Goal: Find specific page/section: Find specific page/section

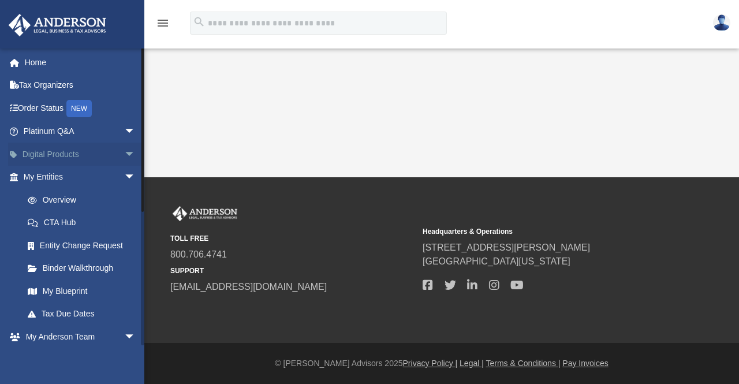
click at [124, 156] on span "arrow_drop_down" at bounding box center [135, 155] width 23 height 24
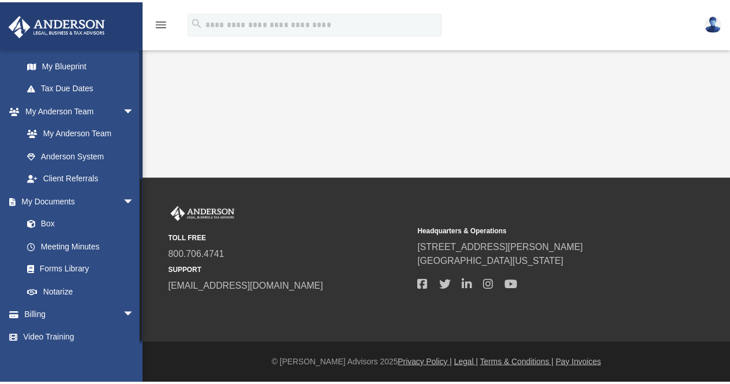
scroll to position [324, 0]
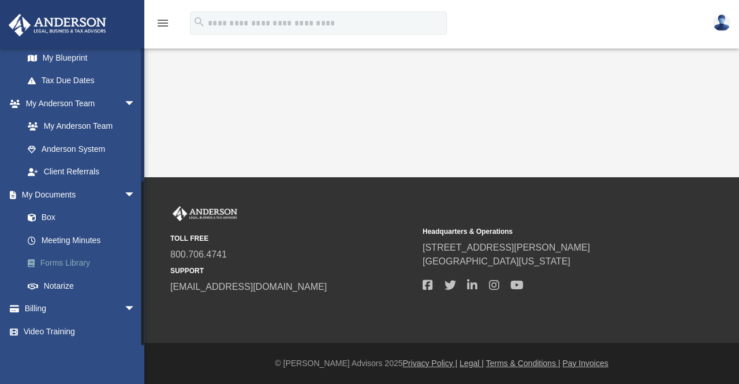
click at [55, 263] on link "Forms Library" at bounding box center [84, 263] width 137 height 23
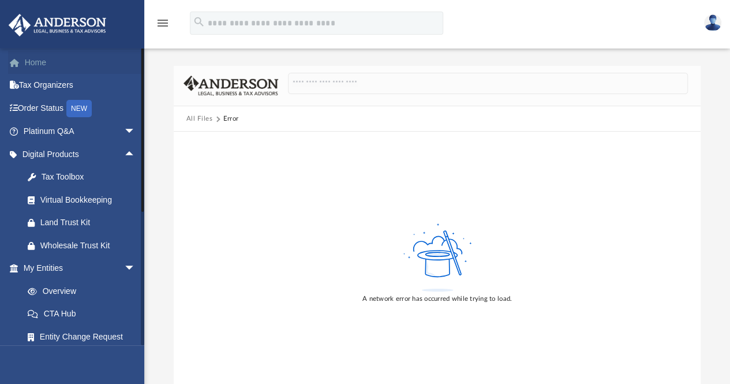
drag, startPoint x: 672, startPoint y: 2, endPoint x: 34, endPoint y: 67, distance: 641.2
click at [34, 67] on link "Home" at bounding box center [80, 62] width 145 height 23
click at [36, 65] on link "Home" at bounding box center [80, 62] width 145 height 23
click at [40, 58] on link "Home" at bounding box center [80, 62] width 145 height 23
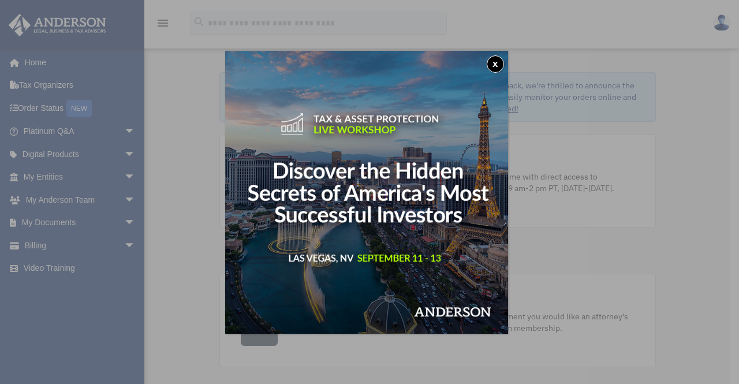
click at [497, 66] on button "x" at bounding box center [495, 63] width 17 height 17
